Goal: Transaction & Acquisition: Obtain resource

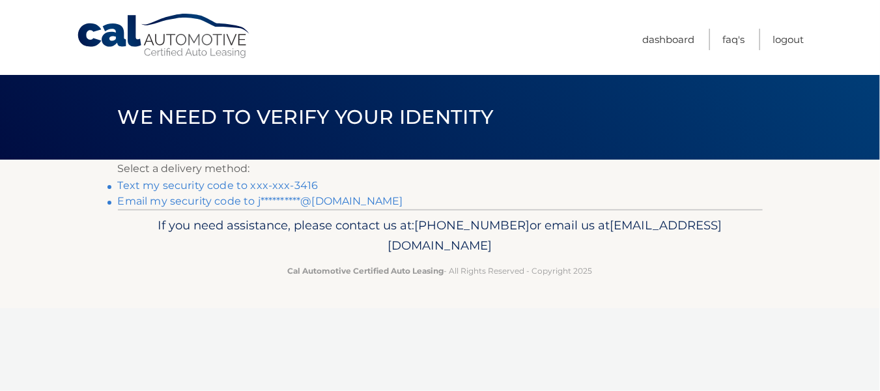
click at [303, 178] on li "Text my security code to xxx-xxx-3416" at bounding box center [440, 186] width 645 height 16
click at [301, 186] on link "Text my security code to xxx-xxx-3416" at bounding box center [218, 185] width 201 height 12
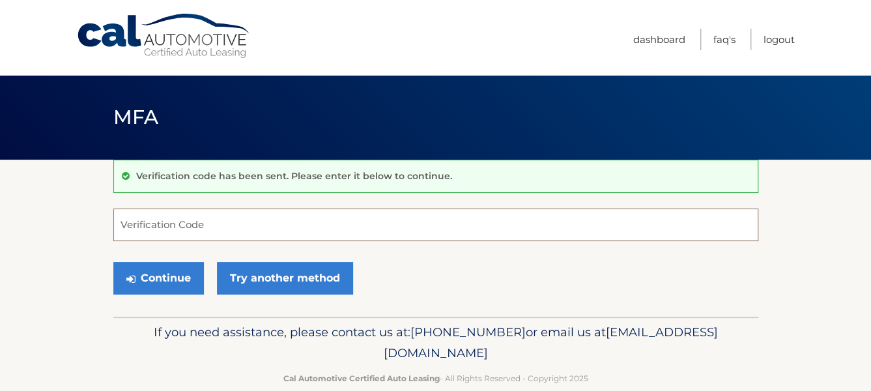
click at [265, 223] on input "Verification Code" at bounding box center [435, 224] width 645 height 33
type input "2"
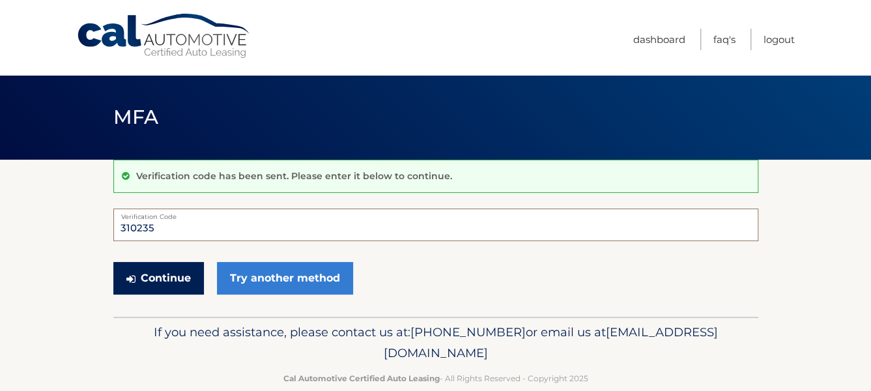
type input "310235"
click at [189, 281] on button "Continue" at bounding box center [158, 278] width 91 height 33
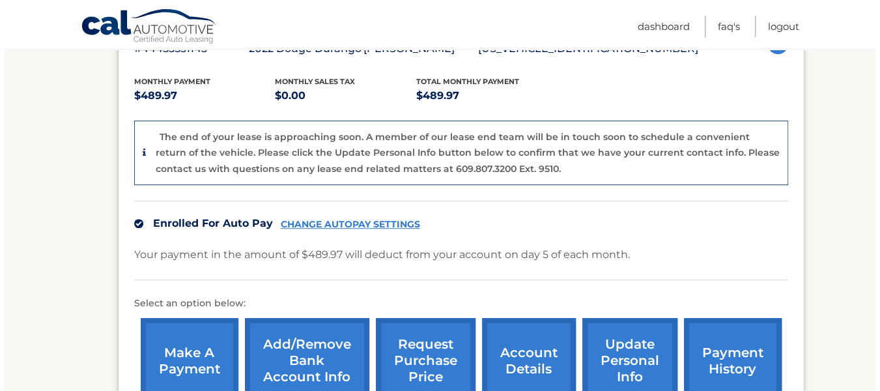
scroll to position [257, 0]
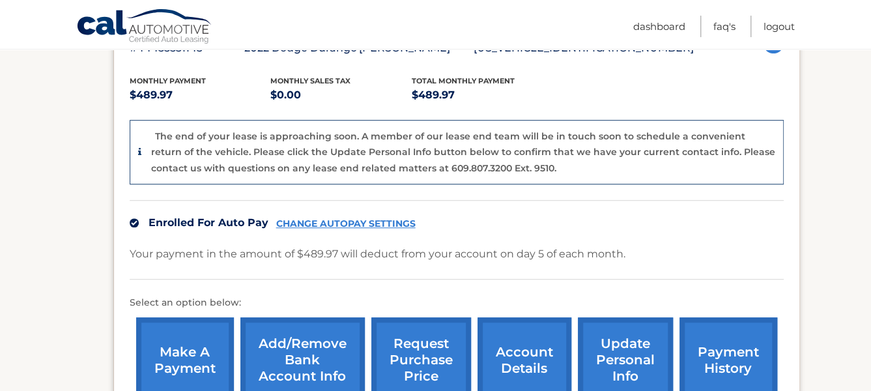
click at [453, 345] on link "request purchase price" at bounding box center [421, 359] width 100 height 85
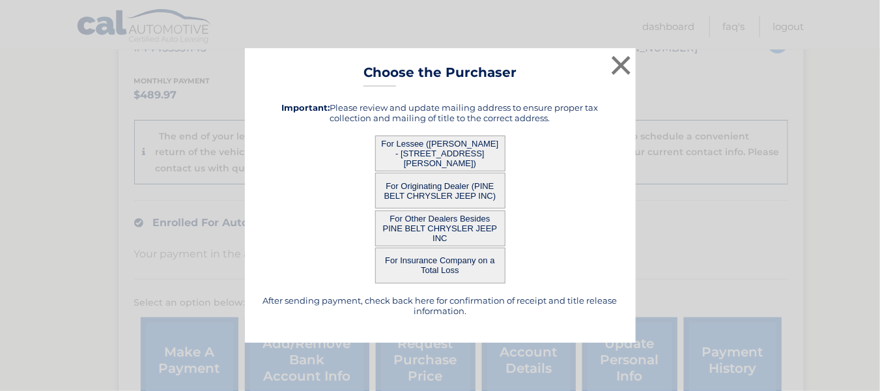
click at [430, 148] on button "For Lessee ([PERSON_NAME] - [STREET_ADDRESS][PERSON_NAME])" at bounding box center [440, 153] width 130 height 36
click at [430, 148] on div "× Choose the Purchaser After sending payment, check back here for confirmation …" at bounding box center [440, 195] width 391 height 295
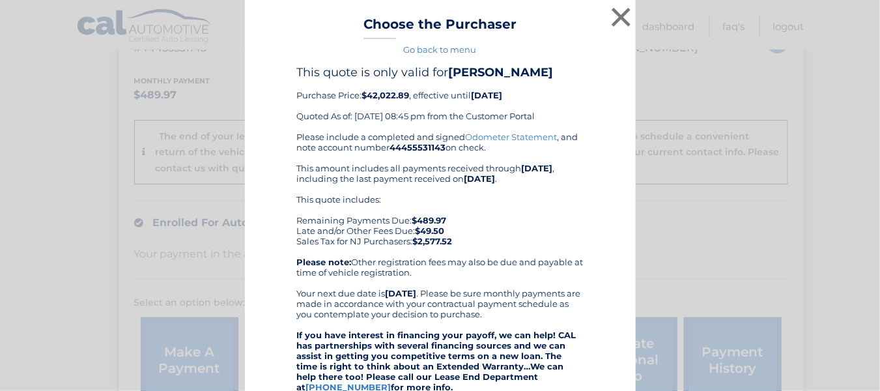
click at [430, 148] on b "44455531143" at bounding box center [418, 147] width 56 height 10
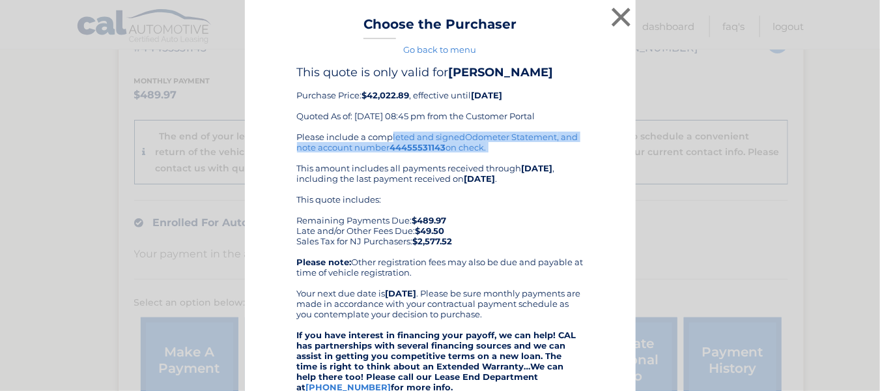
click at [430, 148] on b "44455531143" at bounding box center [418, 147] width 56 height 10
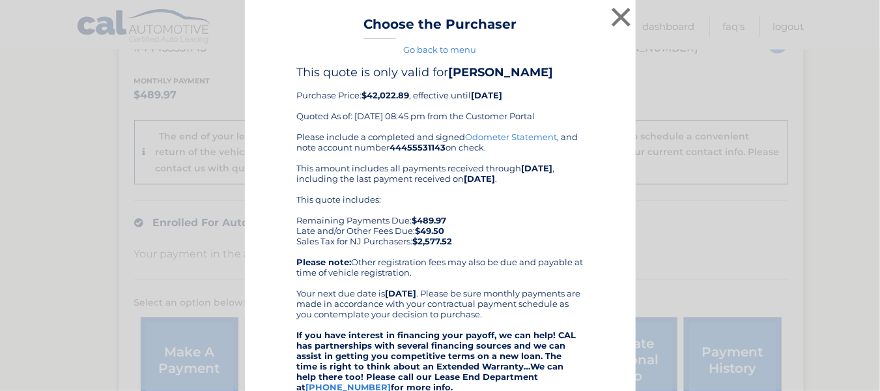
click at [637, 173] on div "× Choose the Purchaser Go back to menu After sending payment, check back here f…" at bounding box center [439, 346] width 869 height 693
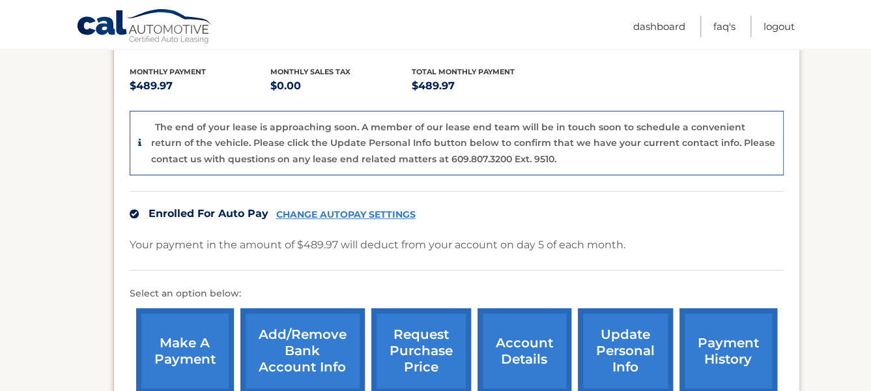
click at [445, 338] on link "request purchase price" at bounding box center [421, 350] width 100 height 85
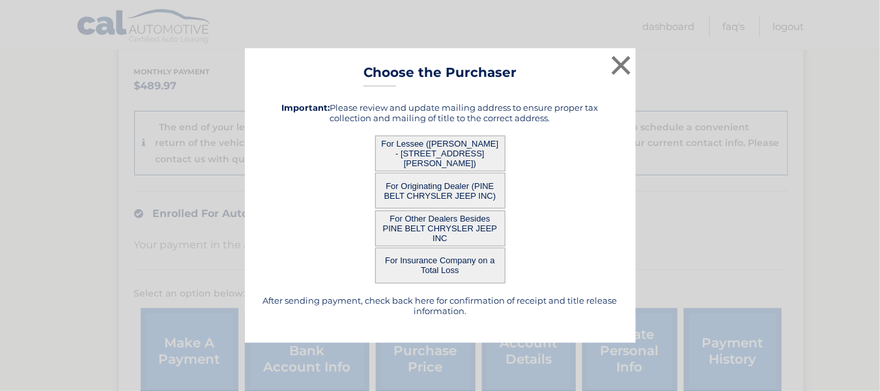
click at [461, 145] on button "For Lessee ([PERSON_NAME] - [STREET_ADDRESS][PERSON_NAME])" at bounding box center [440, 153] width 130 height 36
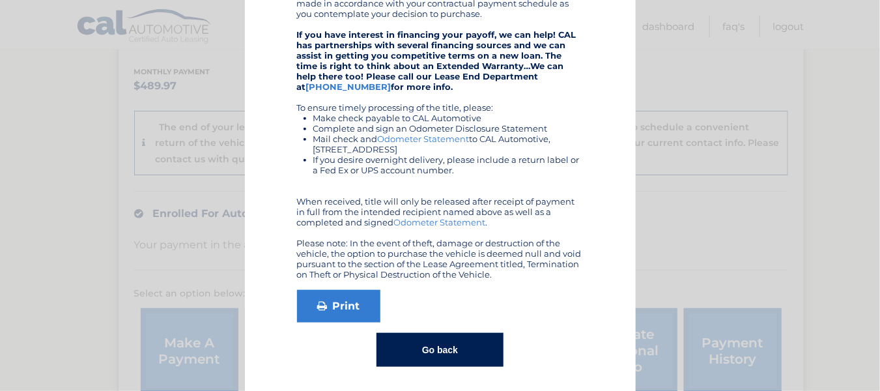
scroll to position [302, 0]
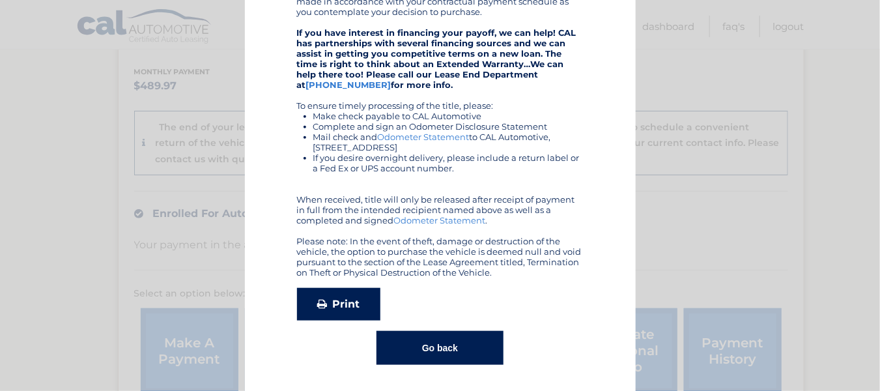
click at [355, 313] on link "Print" at bounding box center [338, 304] width 83 height 33
